Goal: Task Accomplishment & Management: Manage account settings

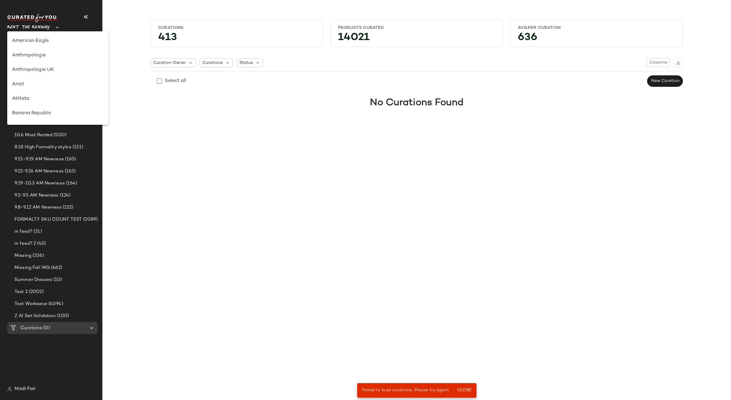
click at [37, 23] on span "Rent the Runway" at bounding box center [28, 25] width 43 height 11
click at [48, 83] on div "Saks OFF 5TH" at bounding box center [58, 84] width 92 height 7
type input "**"
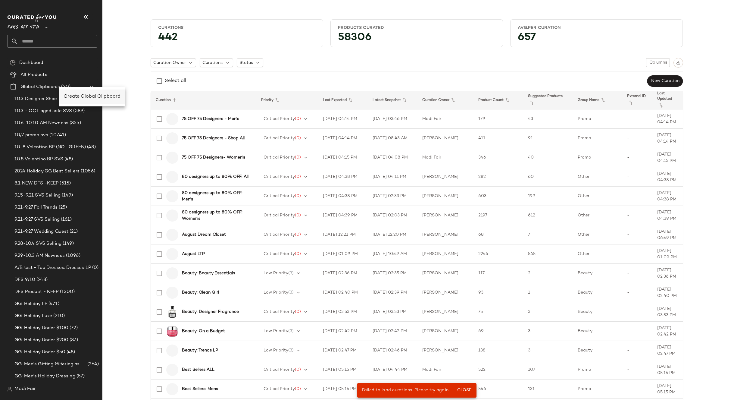
click at [79, 98] on span "Create Global Clipboard" at bounding box center [92, 96] width 57 height 5
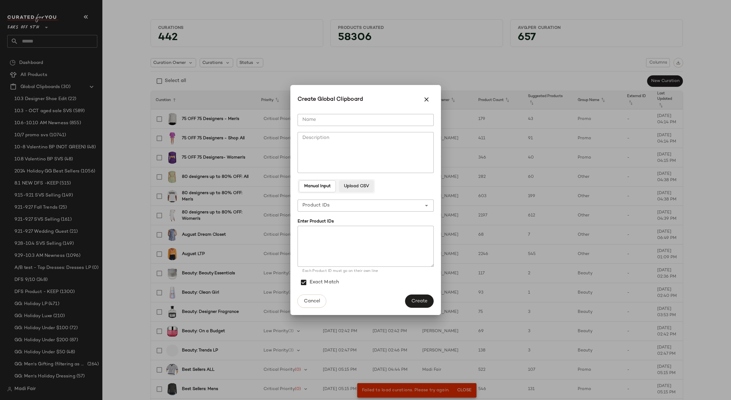
click at [364, 184] on span "Upload CSV" at bounding box center [356, 186] width 25 height 5
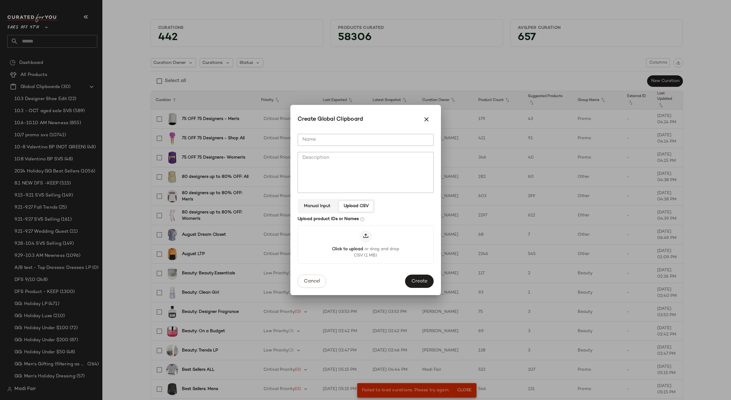
click at [322, 139] on input "Name" at bounding box center [366, 140] width 136 height 12
type input "**********"
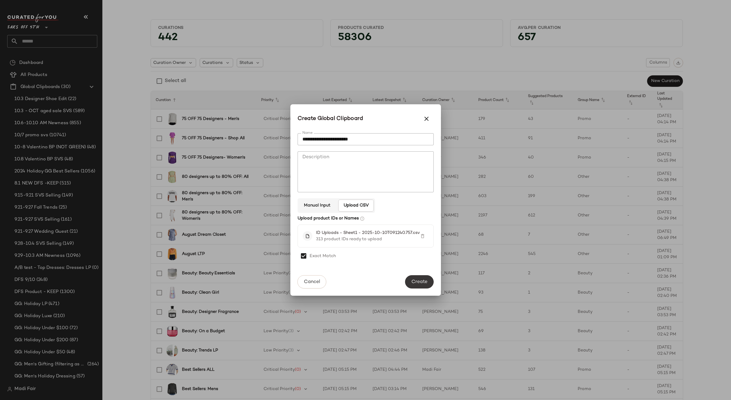
click at [418, 282] on span "Create" at bounding box center [419, 282] width 16 height 6
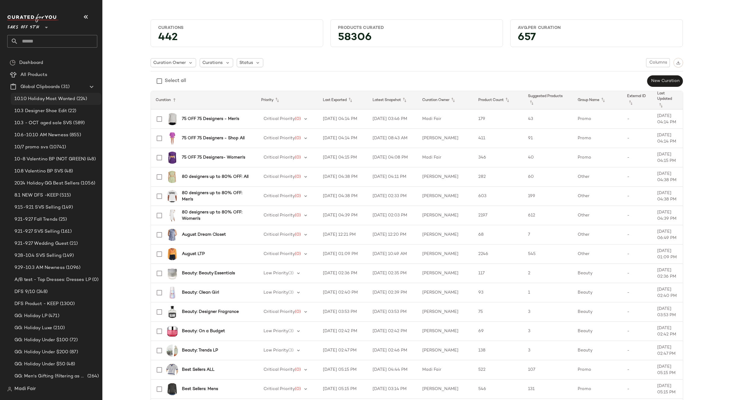
click at [54, 98] on span "10.10 Holiday Most Wanted" at bounding box center [44, 98] width 61 height 7
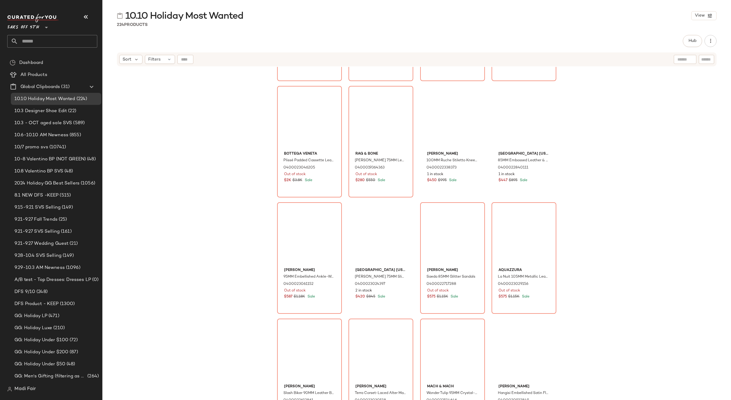
scroll to position [517, 0]
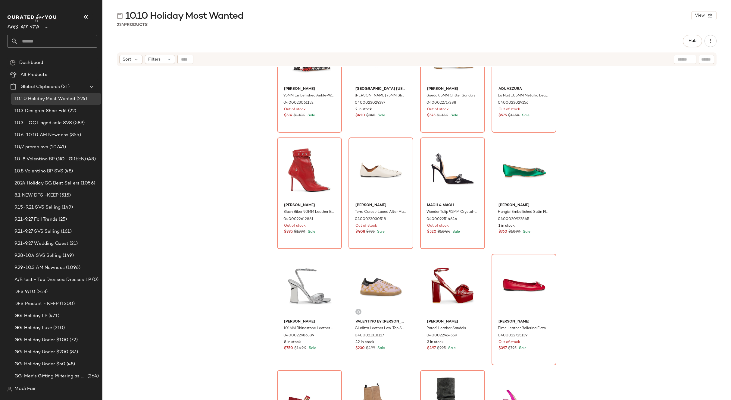
click at [215, 184] on div "Dries Van Noten 95MM Embellished Ankle-Wrap Pumps 0400023061152 Out of stock $5…" at bounding box center [416, 241] width 629 height 348
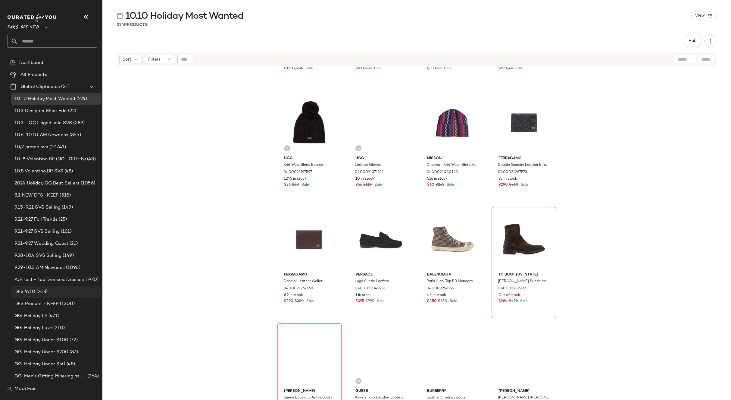
scroll to position [1180, 0]
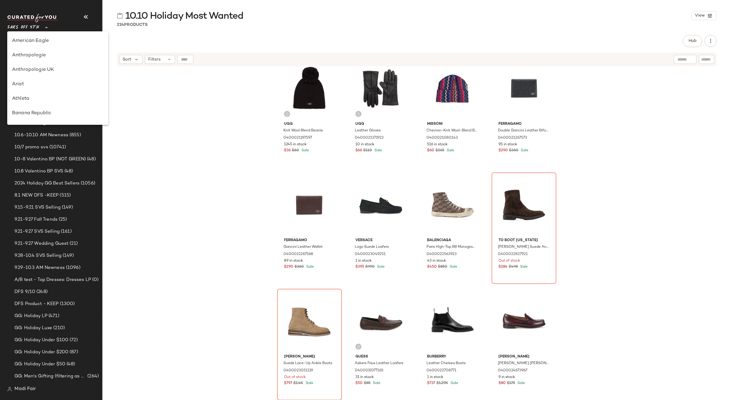
click at [44, 27] on icon at bounding box center [46, 27] width 7 height 7
click at [46, 88] on div "Rent the Runway" at bounding box center [58, 87] width 92 height 7
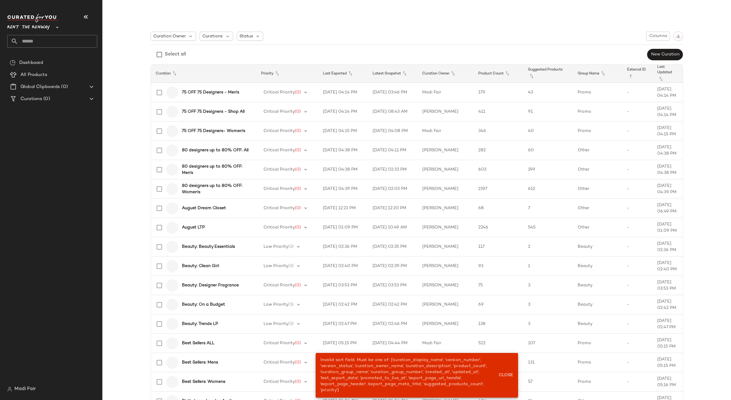
type input "**"
click at [41, 40] on input "text" at bounding box center [57, 41] width 79 height 13
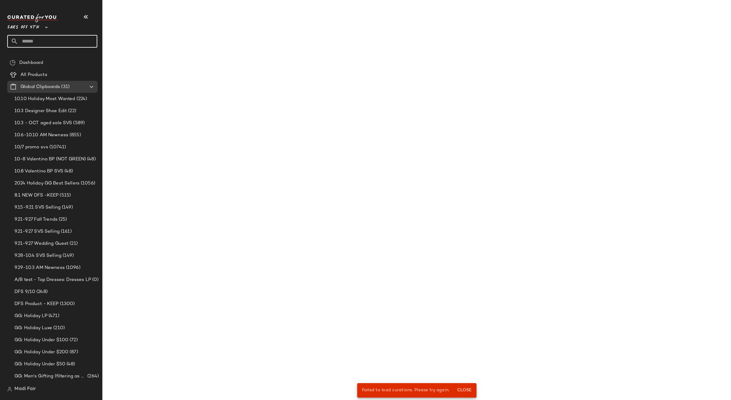
type input "*"
type input "**"
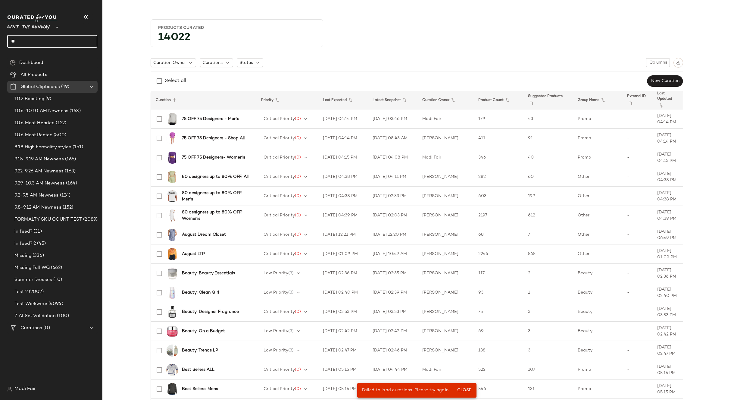
type input "*"
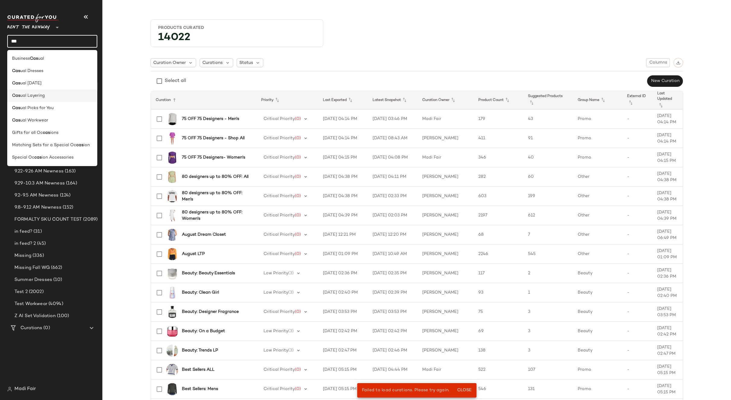
type input "***"
click at [43, 93] on span "ual Layering" at bounding box center [32, 95] width 25 height 6
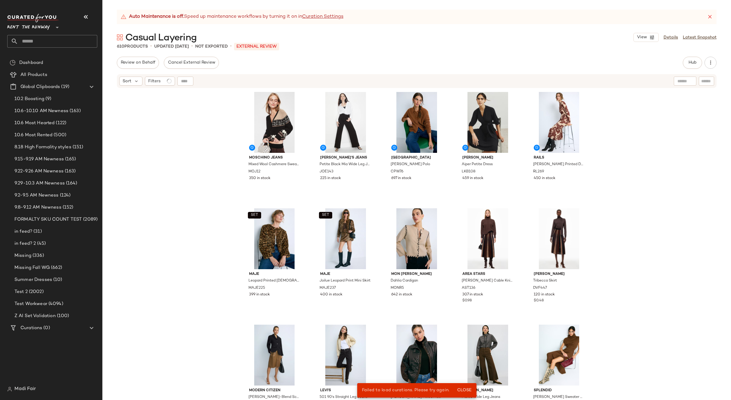
drag, startPoint x: 669, startPoint y: 38, endPoint x: 631, endPoint y: 39, distance: 37.7
click at [669, 38] on link "Details" at bounding box center [671, 37] width 14 height 6
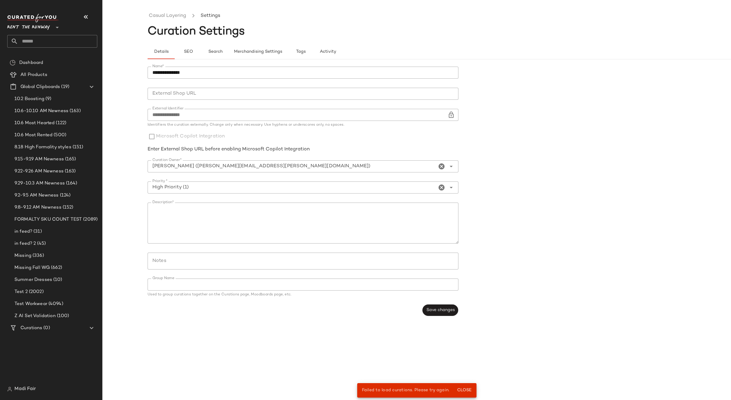
click at [199, 76] on input "**********" at bounding box center [303, 73] width 311 height 12
type input "**********"
drag, startPoint x: 225, startPoint y: 70, endPoint x: 149, endPoint y: 72, distance: 76.2
click at [149, 72] on input "**********" at bounding box center [303, 73] width 311 height 12
click at [550, 144] on form "**********" at bounding box center [462, 191] width 629 height 256
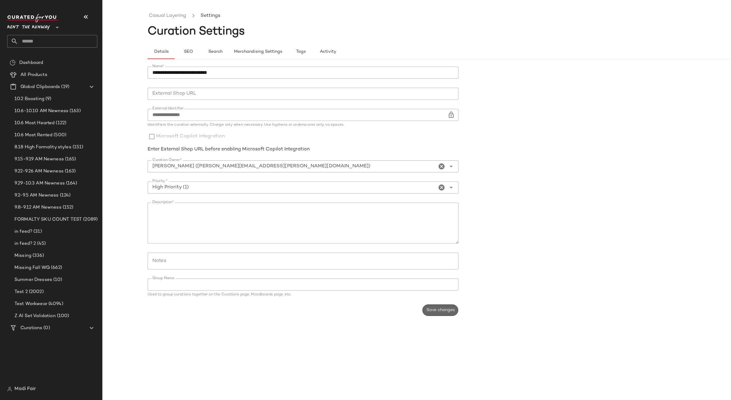
click at [432, 308] on span "Save changes" at bounding box center [440, 310] width 29 height 5
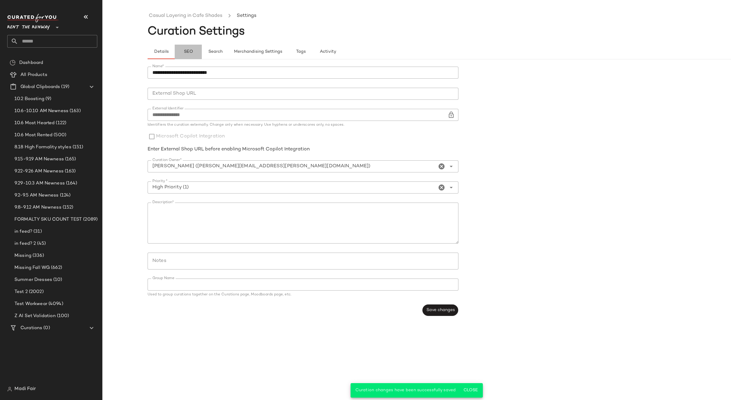
click at [189, 50] on span "SEO" at bounding box center [187, 51] width 9 height 5
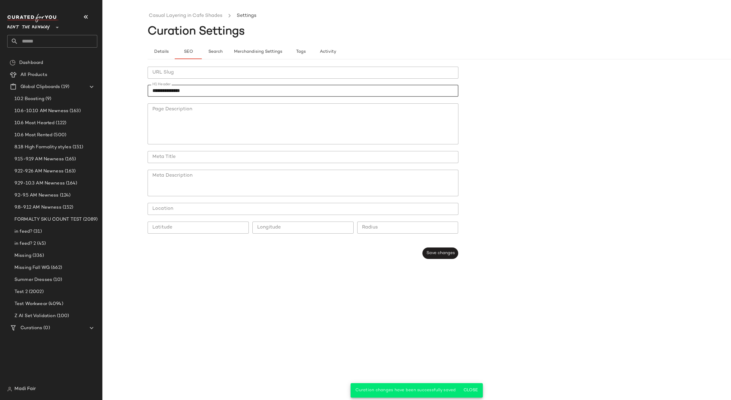
drag, startPoint x: 196, startPoint y: 92, endPoint x: 145, endPoint y: 91, distance: 51.2
click at [145, 91] on div "**********" at bounding box center [365, 205] width 731 height 390
paste input "**********"
type input "**********"
click at [446, 255] on span "Save changes" at bounding box center [440, 253] width 29 height 5
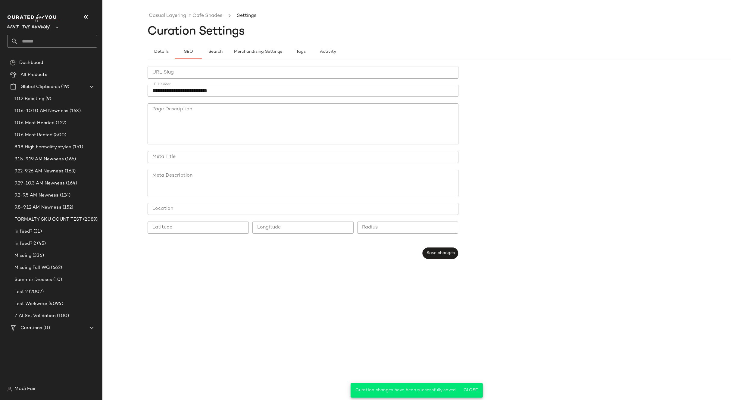
click at [182, 20] on ul "Casual Layering in Cafe Shades Settings" at bounding box center [462, 16] width 629 height 14
click at [182, 18] on link "Casual Layering in Cafe Shades" at bounding box center [185, 16] width 73 height 8
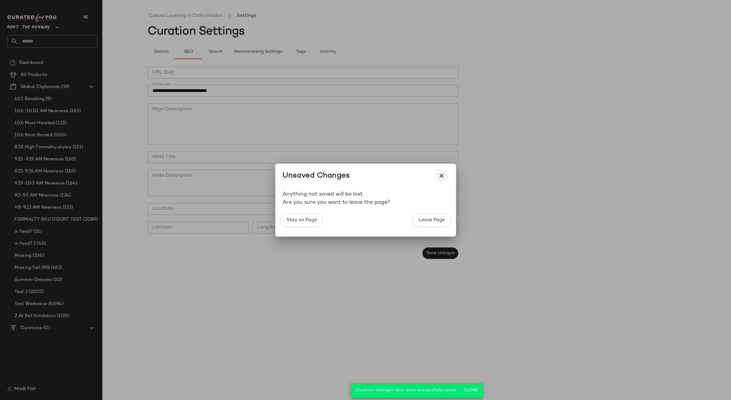
click at [440, 176] on icon "button" at bounding box center [441, 175] width 7 height 7
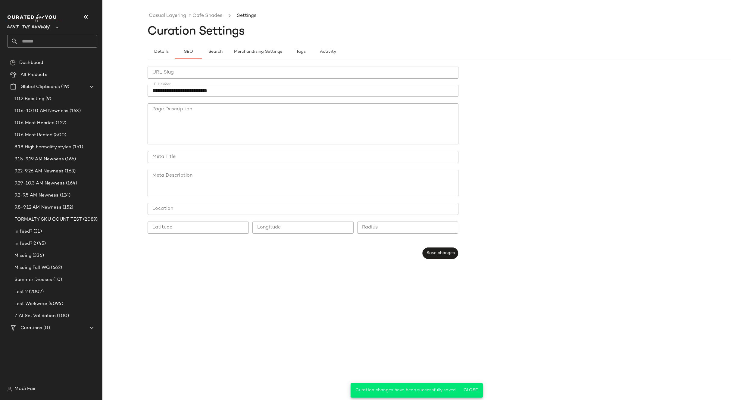
click at [438, 251] on span "Save changes" at bounding box center [440, 253] width 29 height 5
click at [169, 13] on link "Casual Layering in Cafe Shades" at bounding box center [185, 16] width 73 height 8
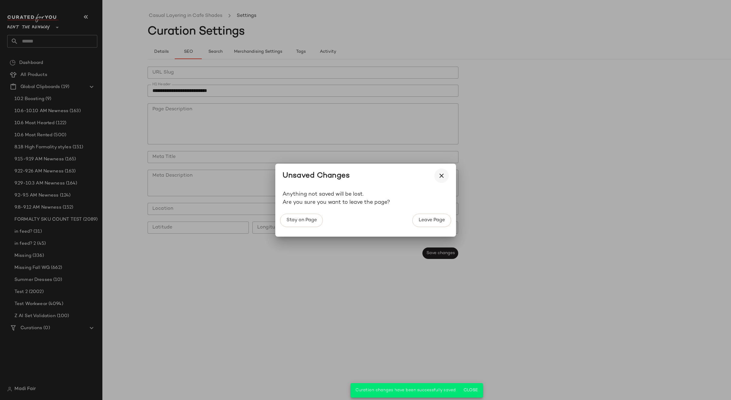
click at [440, 174] on icon "button" at bounding box center [441, 175] width 7 height 7
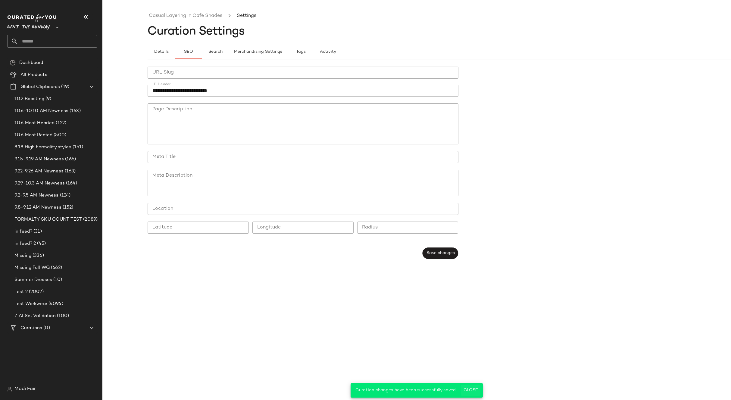
click at [471, 389] on span "Close" at bounding box center [470, 390] width 15 height 5
click at [158, 51] on span "Details" at bounding box center [161, 51] width 15 height 5
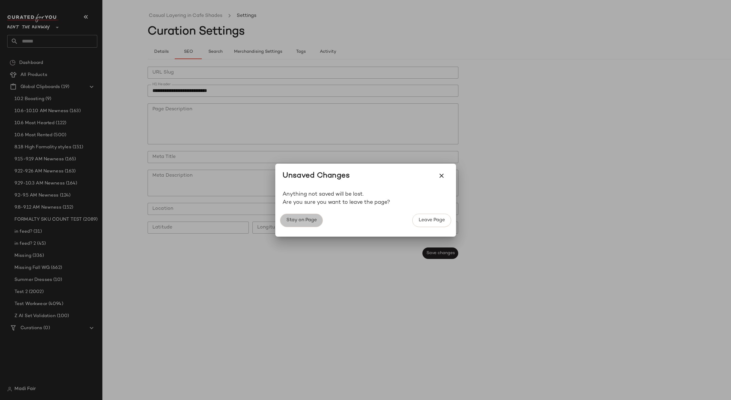
click at [308, 223] on span "Stay on Page" at bounding box center [301, 220] width 31 height 6
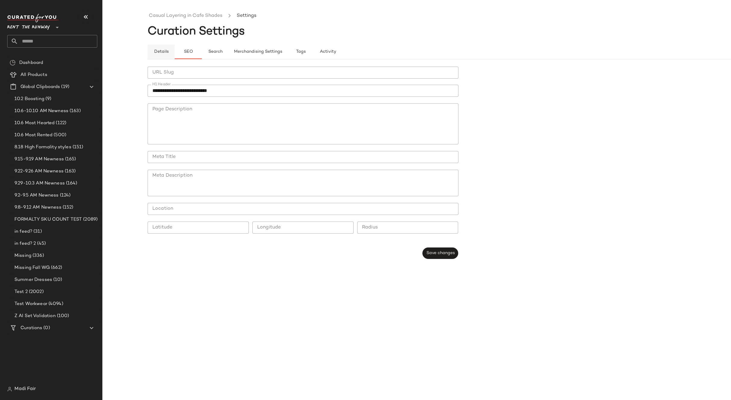
click at [161, 52] on span "Details" at bounding box center [161, 51] width 15 height 5
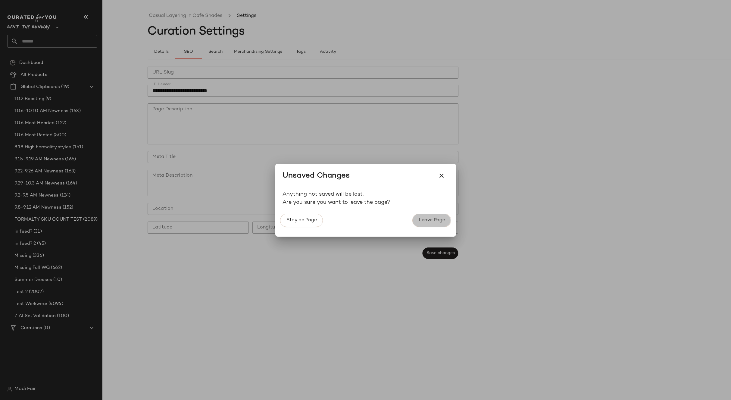
click at [432, 221] on span "Leave Page" at bounding box center [431, 220] width 27 height 6
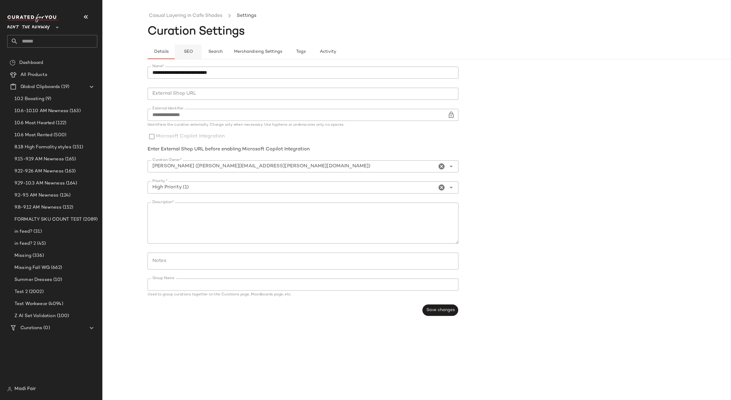
click at [183, 51] on button "SEO" at bounding box center [188, 52] width 27 height 14
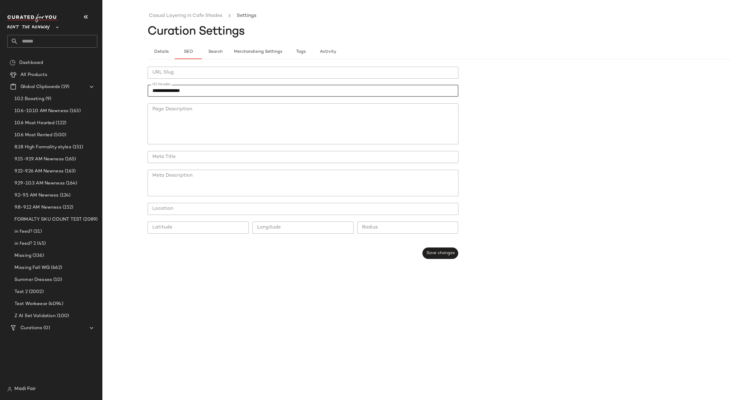
drag, startPoint x: 195, startPoint y: 91, endPoint x: 138, endPoint y: 90, distance: 56.9
click at [138, 90] on div "**********" at bounding box center [365, 205] width 731 height 390
paste input "**********"
type input "**********"
click at [443, 254] on span "Save changes" at bounding box center [440, 253] width 29 height 5
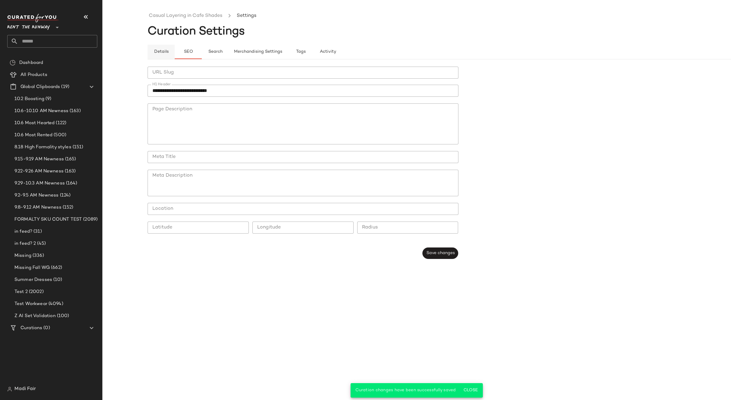
click at [161, 50] on span "Details" at bounding box center [161, 51] width 15 height 5
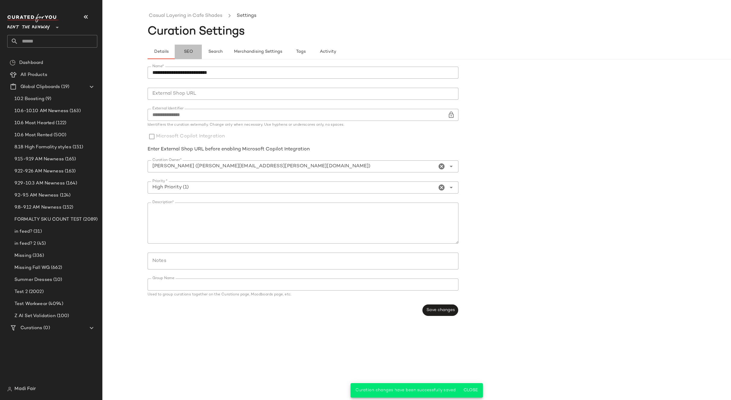
click at [189, 52] on span "SEO" at bounding box center [187, 51] width 9 height 5
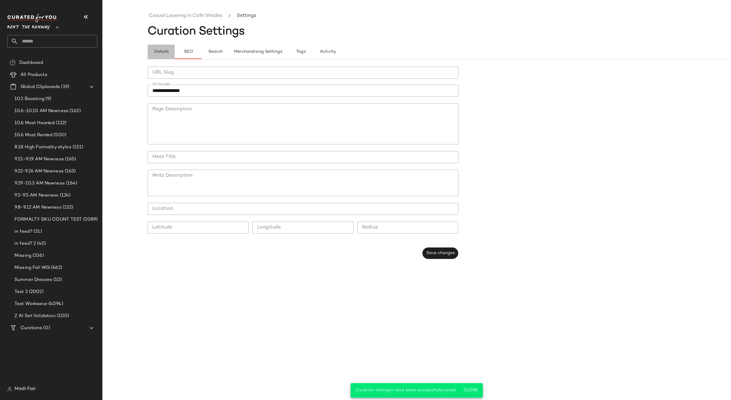
click at [172, 53] on button "Details" at bounding box center [161, 52] width 27 height 14
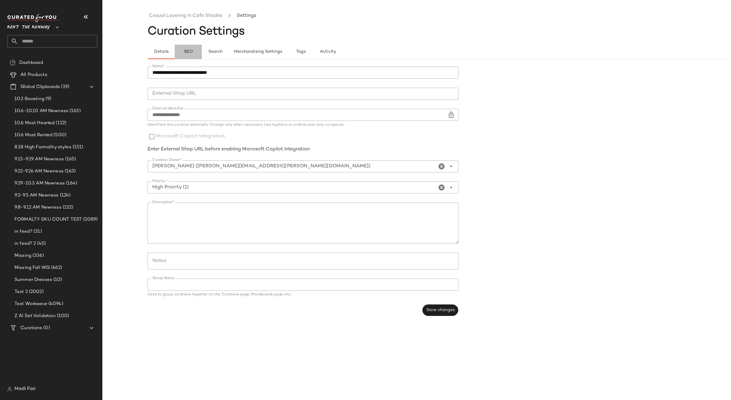
click at [189, 51] on span "SEO" at bounding box center [187, 51] width 9 height 5
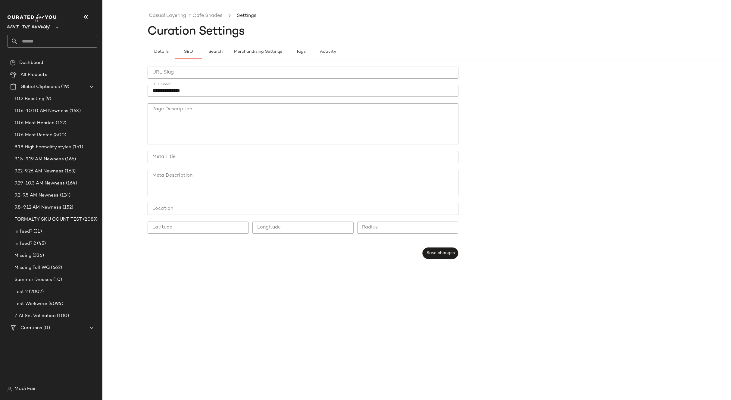
click at [194, 93] on input "**********" at bounding box center [303, 91] width 311 height 12
type input "**********"
click at [558, 150] on form "**********" at bounding box center [462, 162] width 629 height 199
click at [212, 121] on textarea "Page Description" at bounding box center [303, 123] width 311 height 41
click at [287, 238] on div at bounding box center [302, 236] width 101 height 7
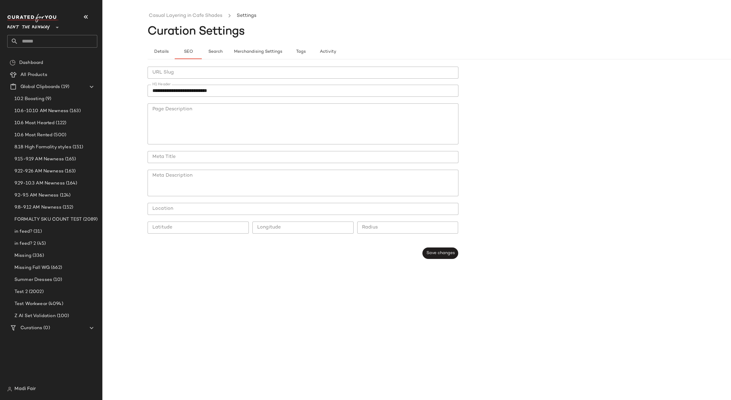
click at [443, 259] on div "**********" at bounding box center [305, 162] width 314 height 199
click at [444, 257] on button "Save changes" at bounding box center [440, 252] width 36 height 11
click at [214, 50] on span "Search" at bounding box center [215, 51] width 14 height 5
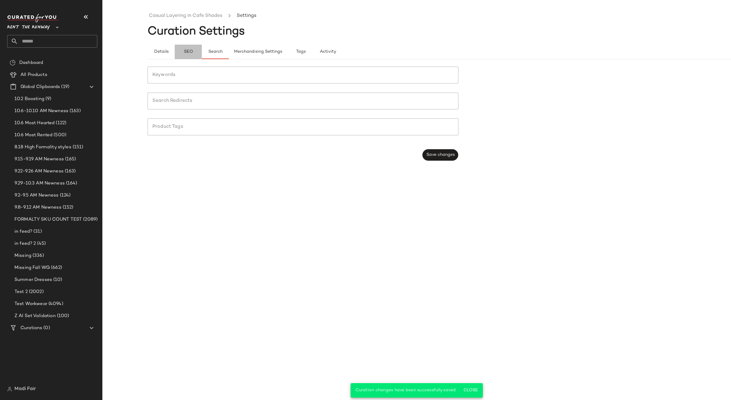
click at [189, 52] on span "SEO" at bounding box center [187, 51] width 9 height 5
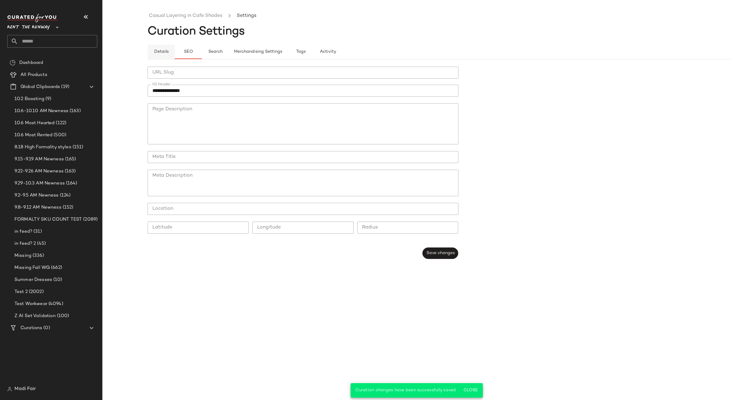
click at [162, 52] on span "Details" at bounding box center [161, 51] width 15 height 5
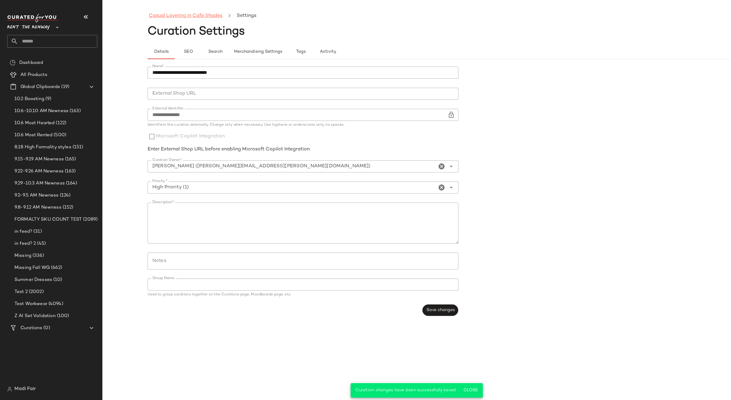
click at [170, 15] on link "Casual Layering in Cafe Shades" at bounding box center [185, 16] width 73 height 8
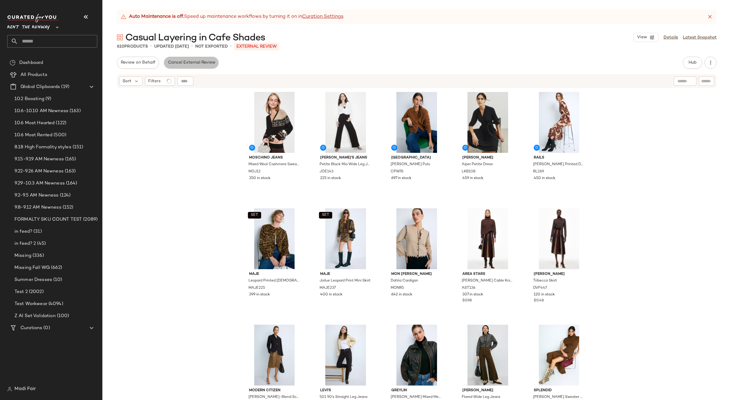
click at [179, 63] on span "Cancel External Review" at bounding box center [191, 62] width 48 height 5
click at [670, 37] on link "Details" at bounding box center [671, 37] width 14 height 6
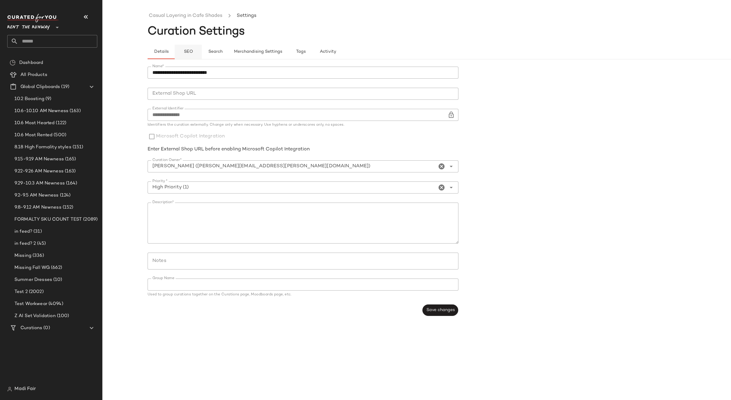
click at [186, 48] on button "SEO" at bounding box center [188, 52] width 27 height 14
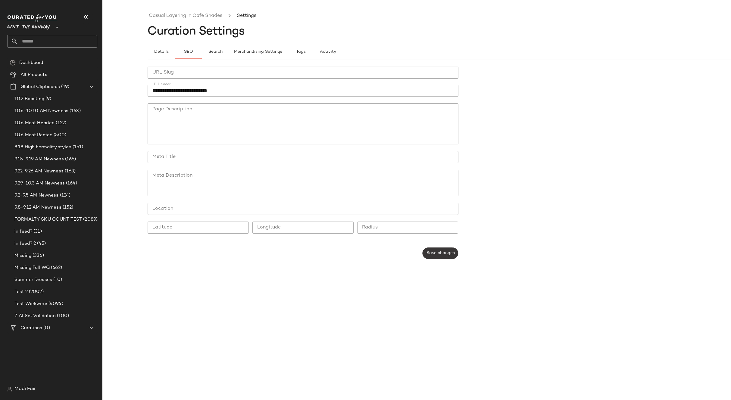
click at [444, 255] on span "Save changes" at bounding box center [440, 253] width 29 height 5
click at [160, 52] on span "Details" at bounding box center [161, 51] width 15 height 5
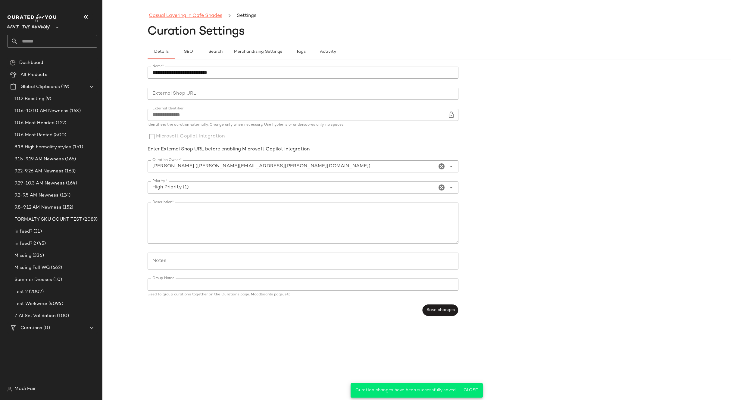
click at [169, 18] on link "Casual Layering in Cafe Shades" at bounding box center [185, 16] width 73 height 8
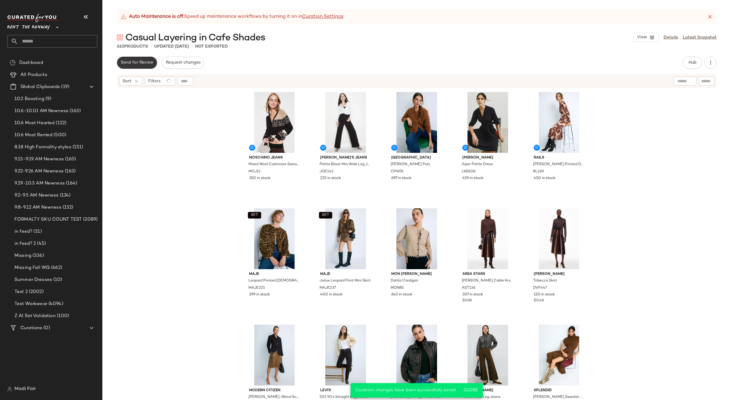
click at [147, 62] on span "Send for Review" at bounding box center [136, 62] width 33 height 5
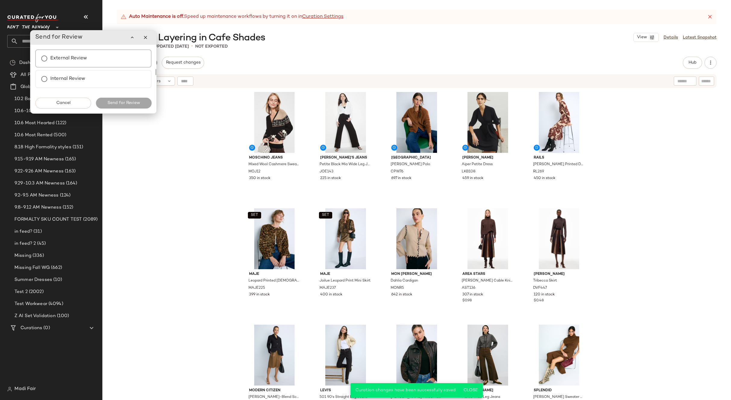
click at [102, 56] on div "External Review" at bounding box center [93, 58] width 116 height 18
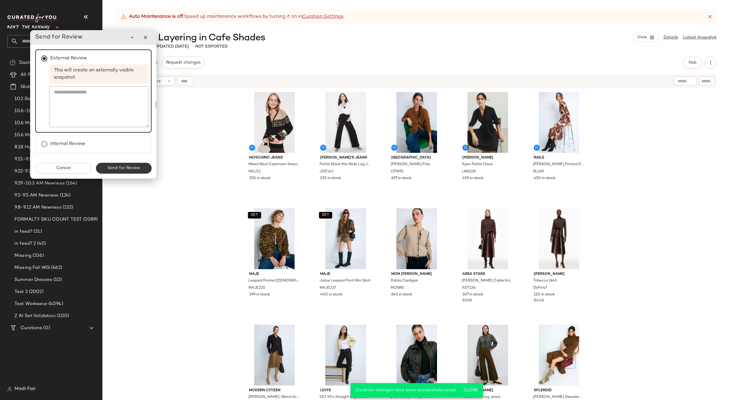
click at [134, 170] on span "Send for Review" at bounding box center [123, 168] width 33 height 5
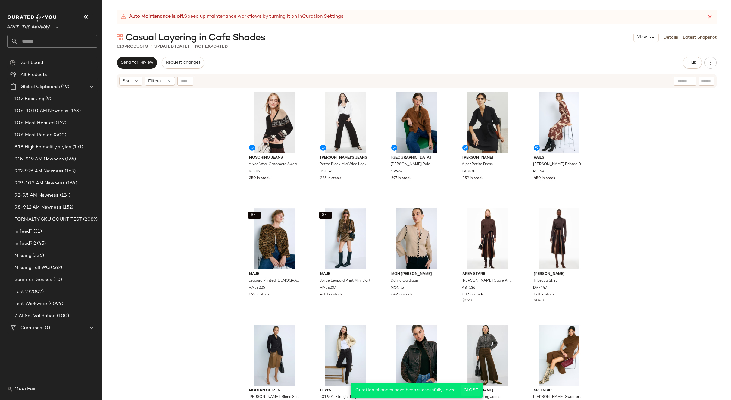
click at [473, 388] on span "Close" at bounding box center [470, 390] width 15 height 5
click at [134, 62] on span "Send for Review" at bounding box center [136, 62] width 33 height 5
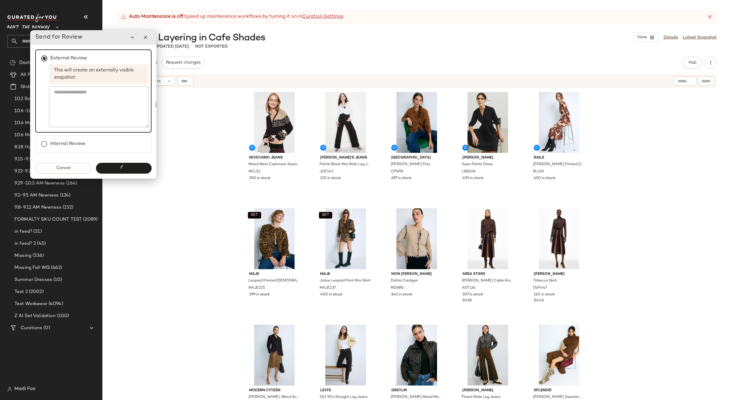
click at [124, 169] on div "Send for Review" at bounding box center [124, 168] width 56 height 11
click at [55, 169] on button "Cancel" at bounding box center [63, 168] width 56 height 11
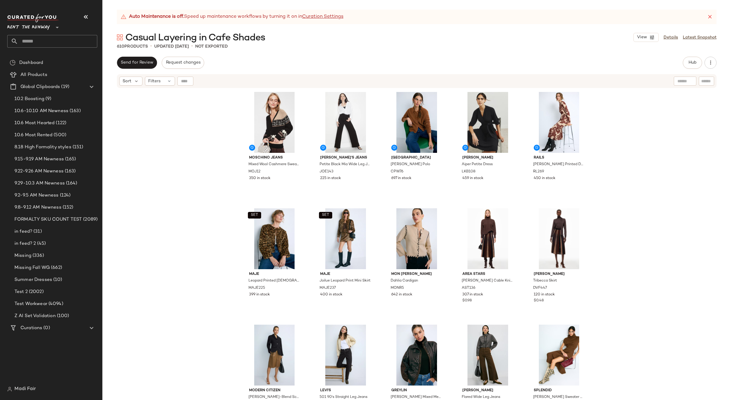
click at [185, 166] on div "Moschino Jeans Mixed Wool Cashmere Sweater MOJ12 350 in stock Joe's Jeans Petit…" at bounding box center [416, 252] width 629 height 326
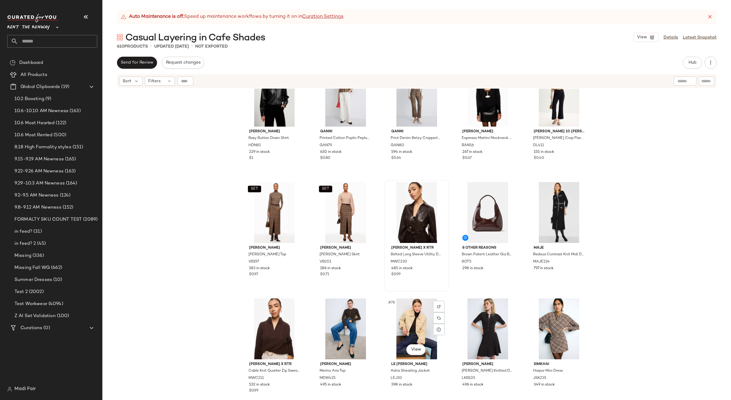
scroll to position [1601, 0]
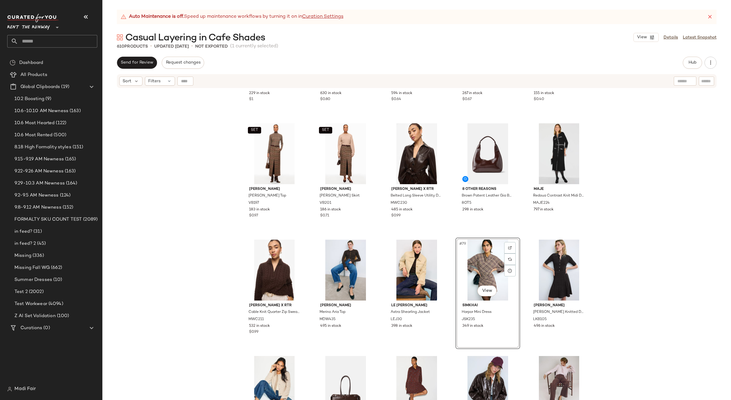
click at [630, 251] on div "Hudson Boxy Button Down Shirt HDN81 229 in stock $1 GANNI Printed Cotton Poplin…" at bounding box center [416, 252] width 629 height 326
click at [145, 62] on span "Send for Review" at bounding box center [136, 62] width 33 height 5
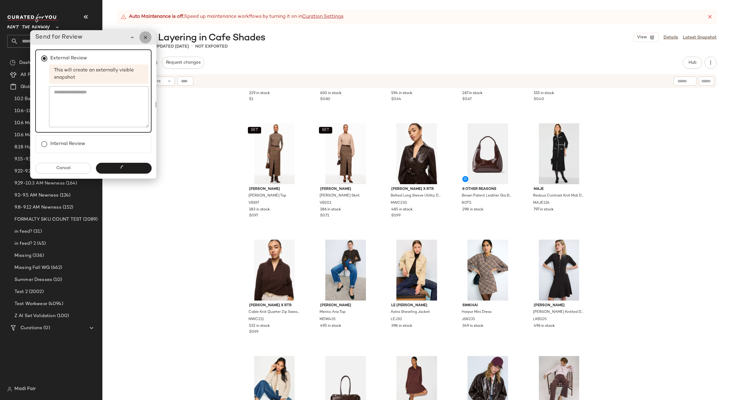
click at [144, 39] on icon "button" at bounding box center [145, 37] width 5 height 5
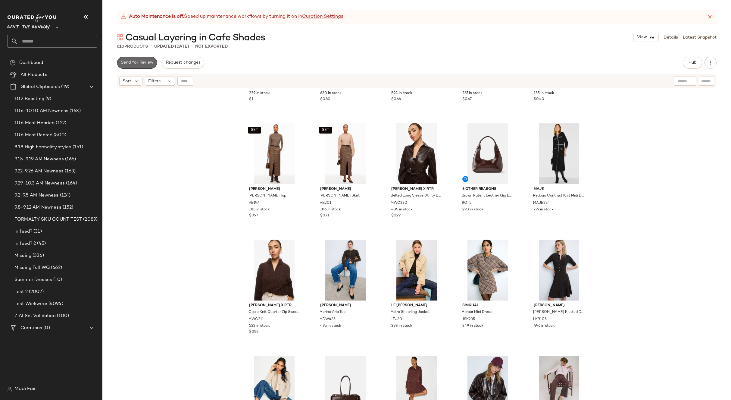
click at [141, 62] on span "Send for Review" at bounding box center [136, 62] width 33 height 5
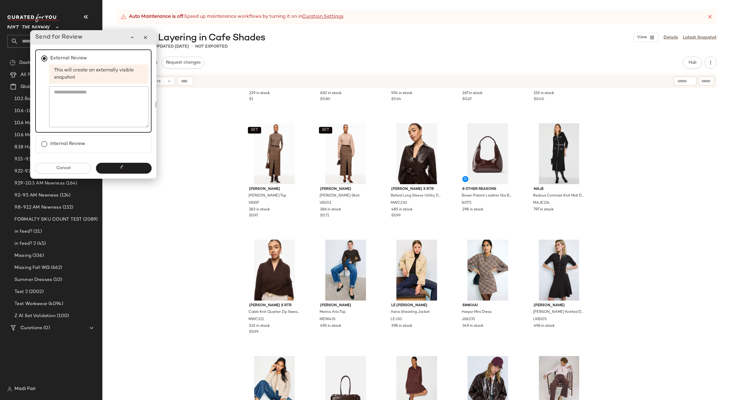
click at [126, 171] on div "Send for Review" at bounding box center [124, 168] width 56 height 11
click at [134, 40] on button "button" at bounding box center [132, 37] width 12 height 12
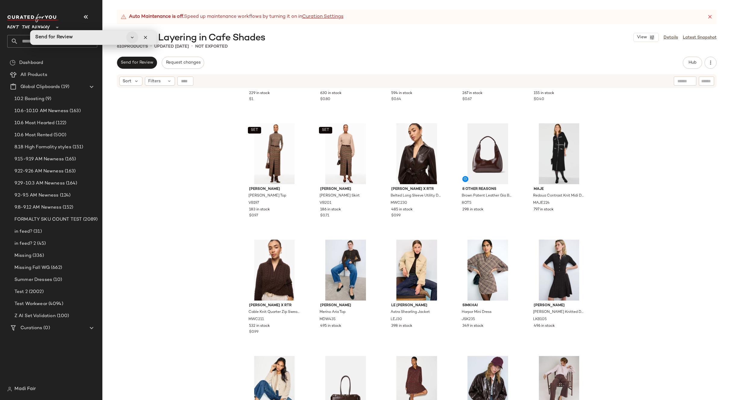
click at [134, 40] on button "button" at bounding box center [132, 37] width 12 height 12
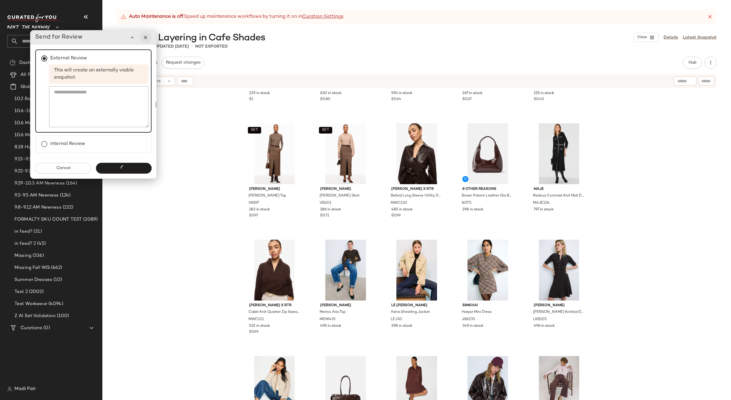
click at [149, 37] on button "button" at bounding box center [145, 37] width 12 height 12
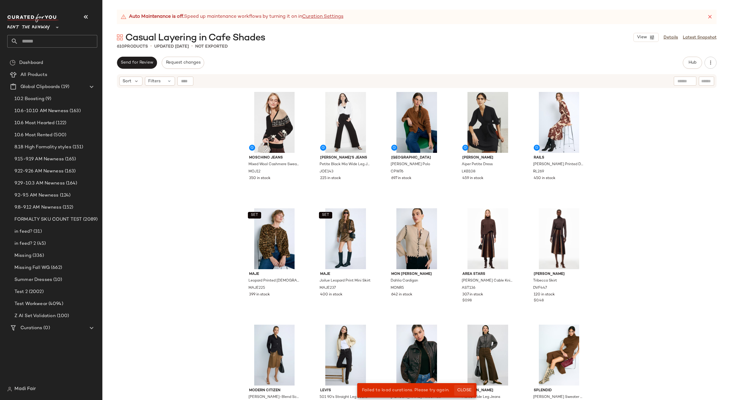
click at [463, 390] on span "Close" at bounding box center [464, 390] width 15 height 5
click at [141, 64] on span "Send for Review" at bounding box center [136, 62] width 33 height 5
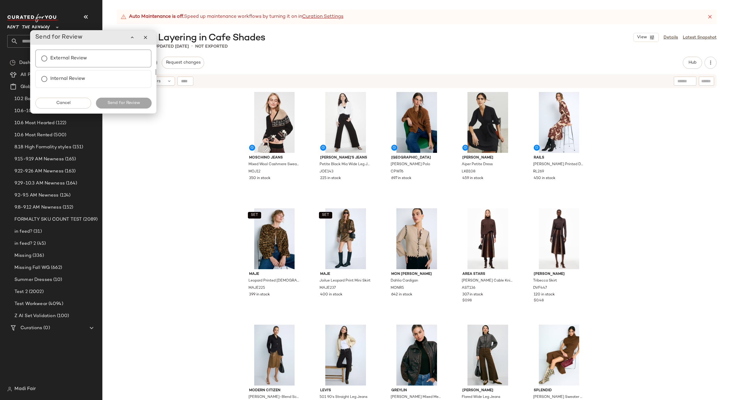
click at [77, 62] on label "External Review" at bounding box center [68, 58] width 37 height 12
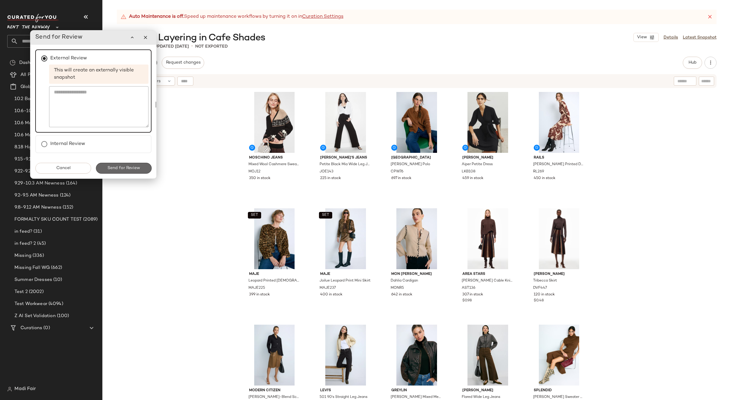
click at [120, 171] on button "Send for Review" at bounding box center [124, 168] width 56 height 11
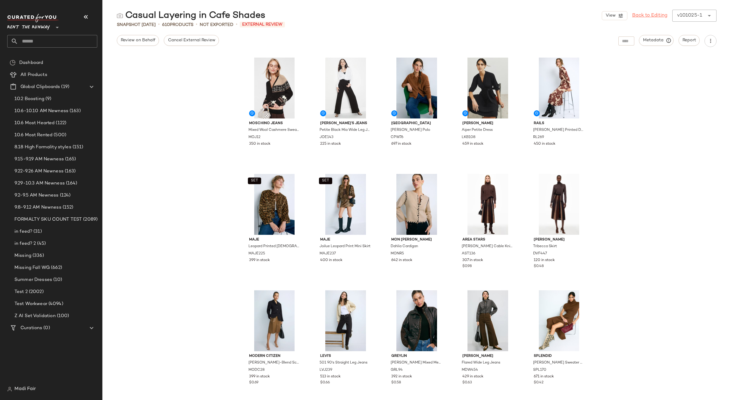
click at [640, 16] on link "Back to Editing" at bounding box center [649, 15] width 35 height 7
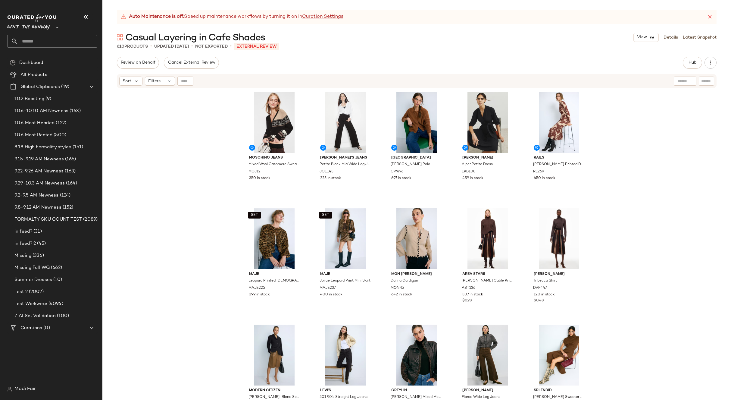
click at [670, 32] on div "Casual Layering in Cafe Shades View Details Latest Snapshot" at bounding box center [416, 37] width 629 height 12
click at [671, 36] on link "Details" at bounding box center [671, 37] width 14 height 6
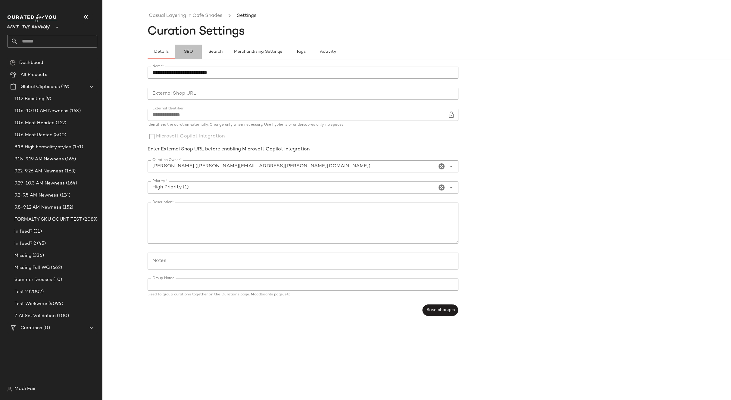
click at [186, 53] on span "SEO" at bounding box center [187, 51] width 9 height 5
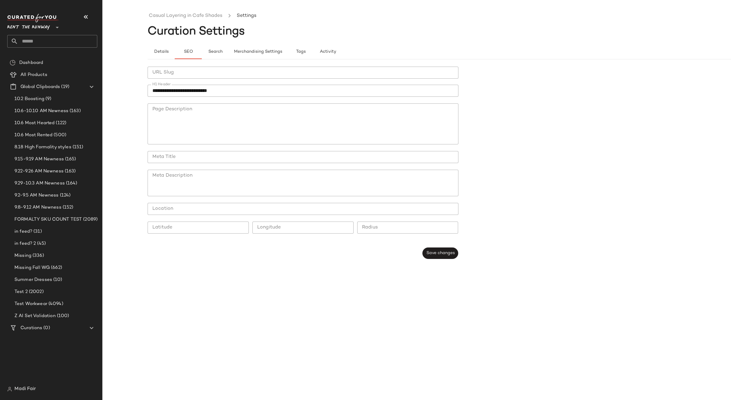
click at [171, 26] on span "Curation Settings" at bounding box center [196, 32] width 97 height 12
click at [173, 16] on link "Casual Layering in Cafe Shades" at bounding box center [185, 16] width 73 height 8
